Goal: Task Accomplishment & Management: Manage account settings

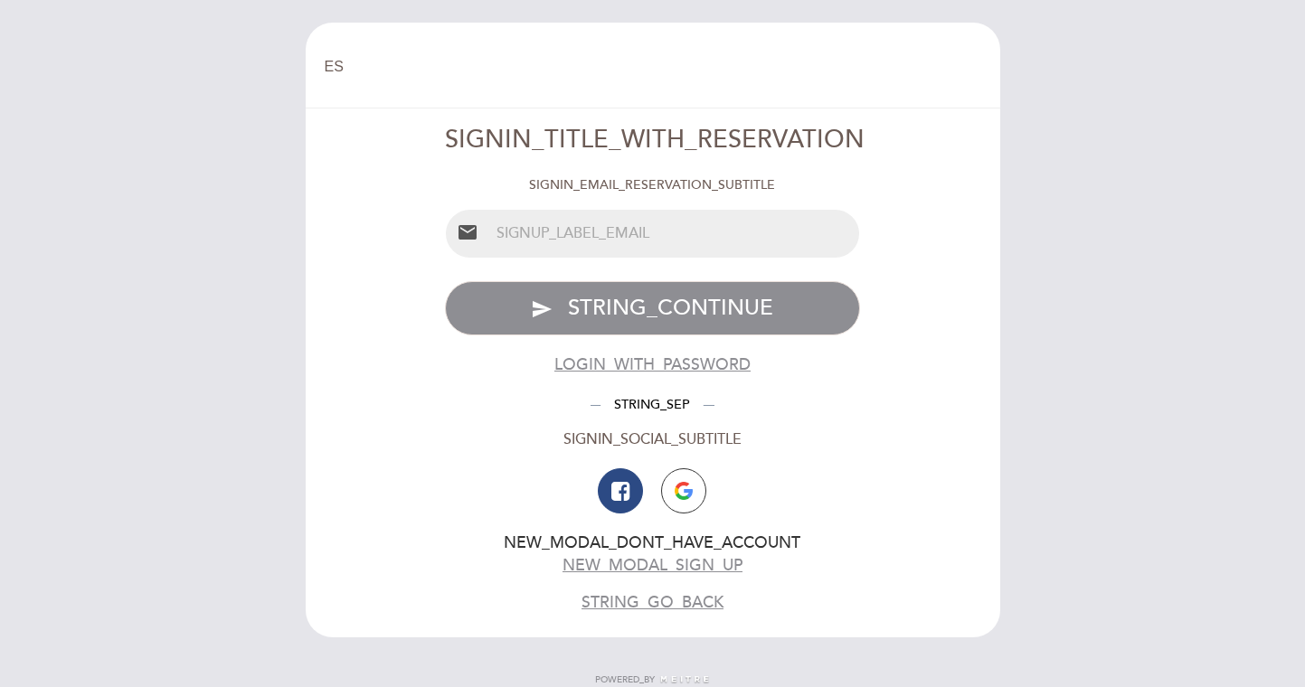
select select "es"
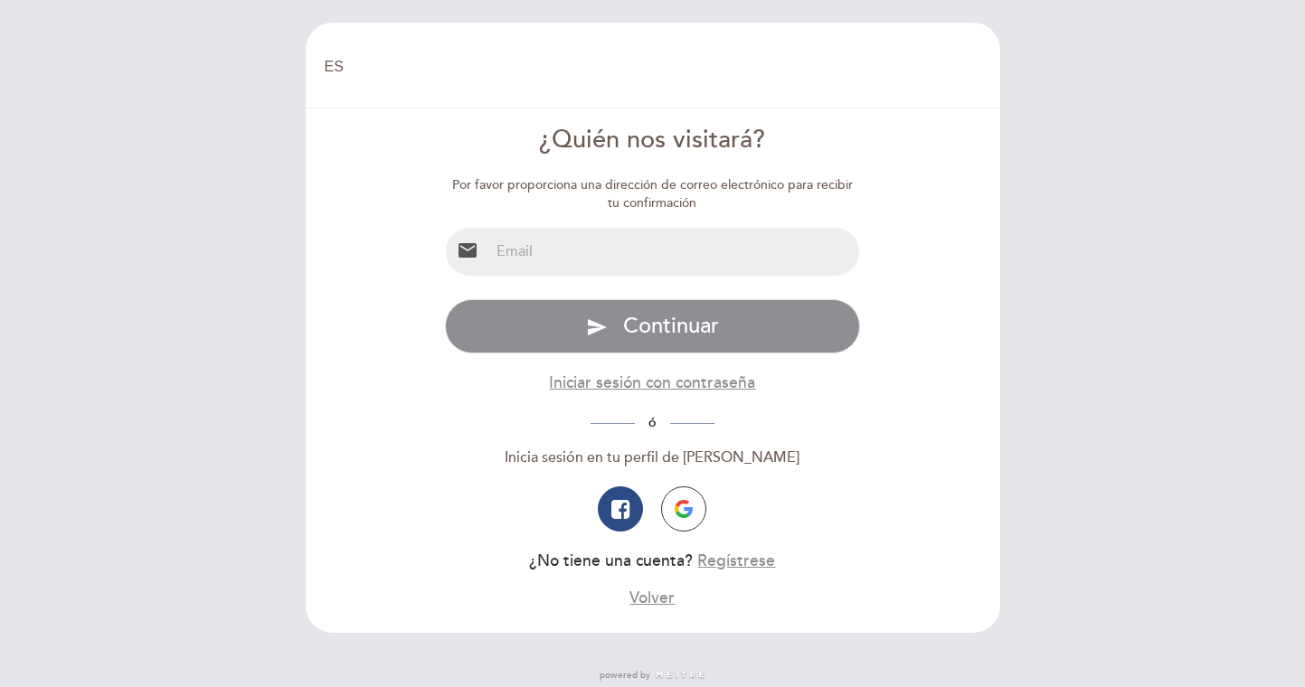
click at [553, 249] on input "email" at bounding box center [674, 252] width 370 height 48
type input "[EMAIL_ADDRESS][DOMAIN_NAME]"
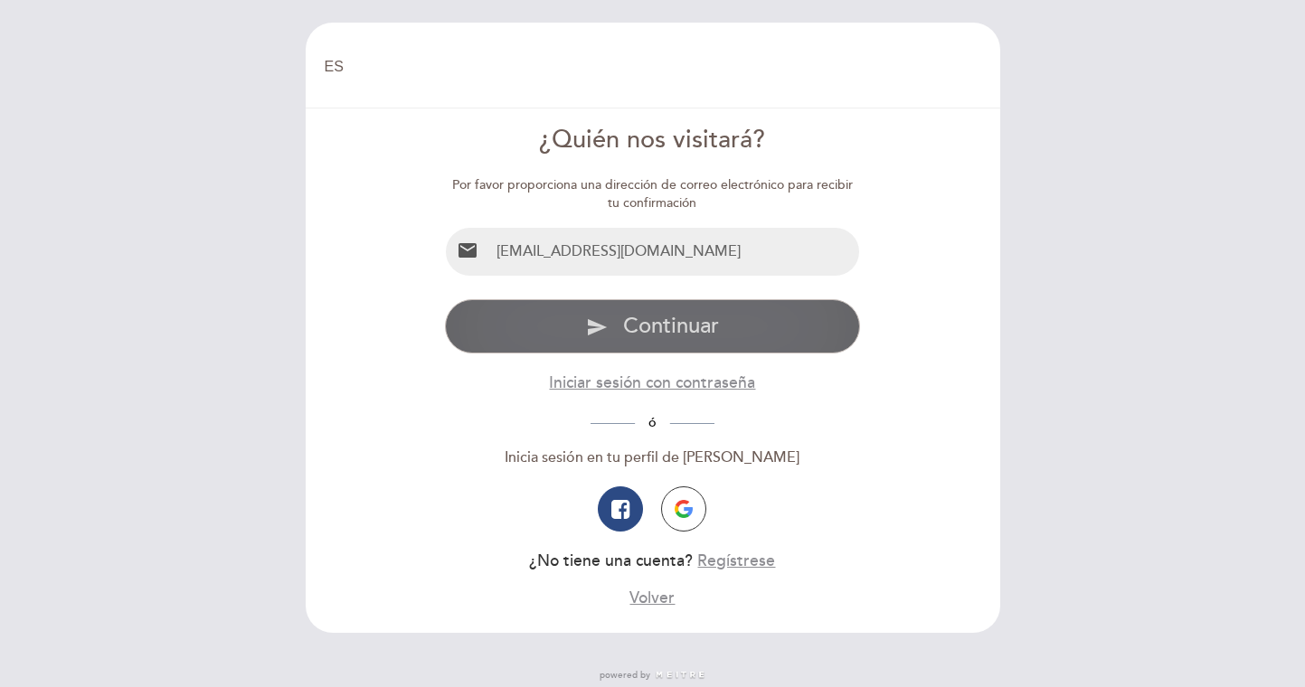
click at [730, 317] on button "send Continuar" at bounding box center [652, 326] width 415 height 54
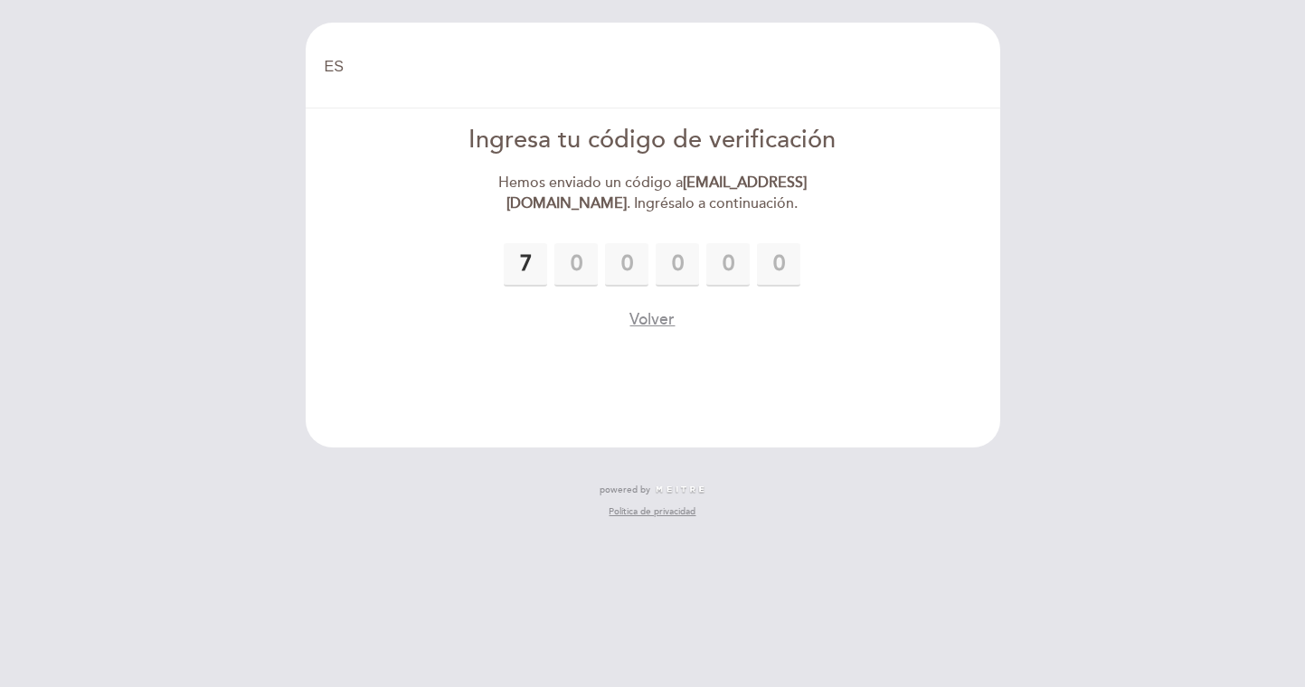
type input "7"
type input "5"
type input "9"
type input "5"
type input "9"
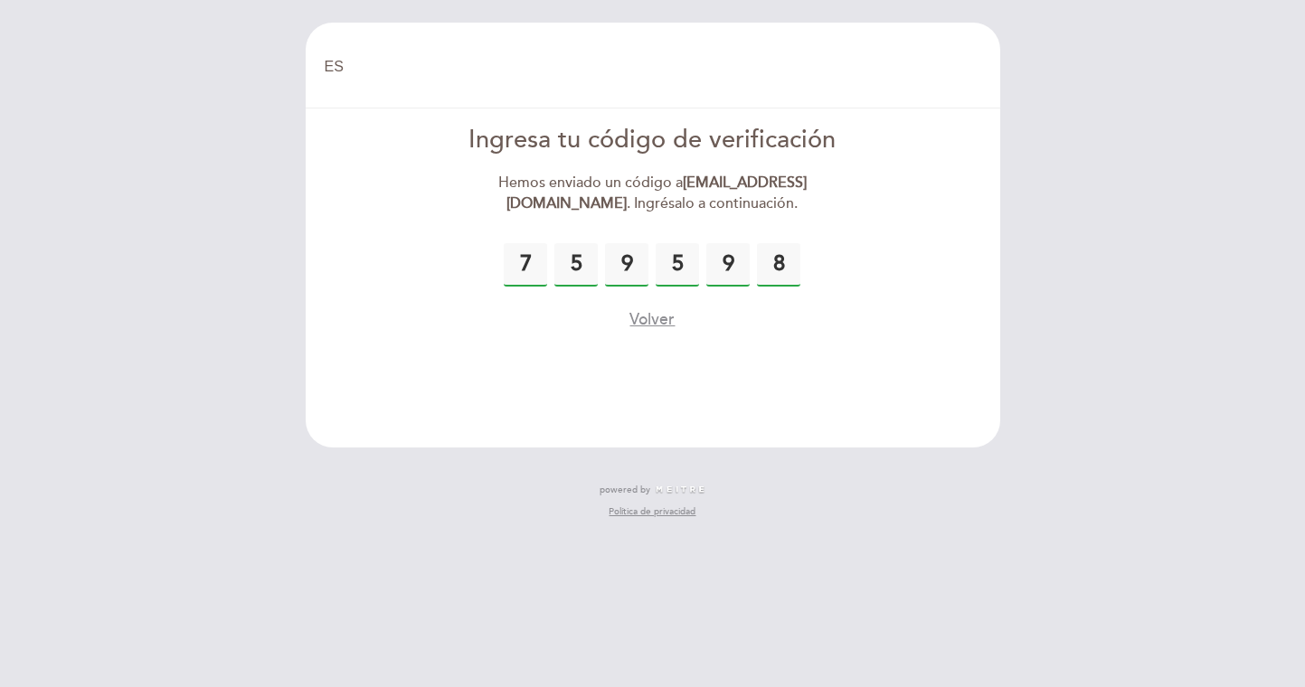
type input "8"
